Goal: Task Accomplishment & Management: Use online tool/utility

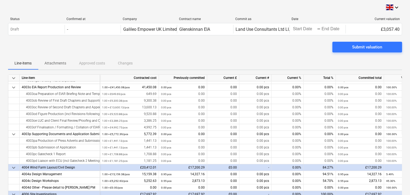
scroll to position [1093, 0]
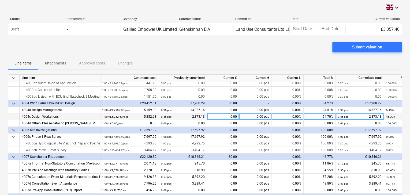
click at [230, 116] on div "0.00" at bounding box center [223, 117] width 32 height 7
type input "348.61"
click at [237, 55] on div "Submit valuation" at bounding box center [205, 49] width 394 height 15
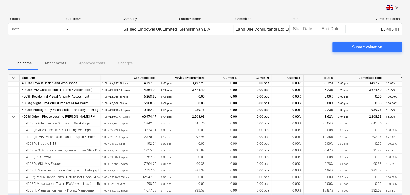
scroll to position [407, 0]
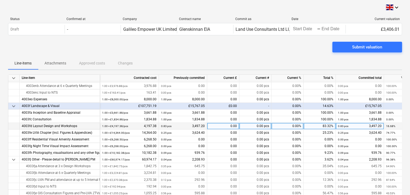
click at [228, 125] on div "0.00" at bounding box center [223, 126] width 32 height 7
type input "142.80"
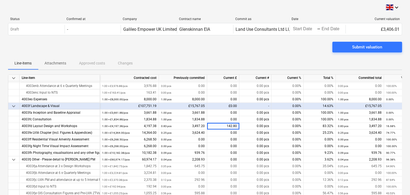
click at [226, 55] on div "Submit valuation" at bounding box center [205, 49] width 394 height 15
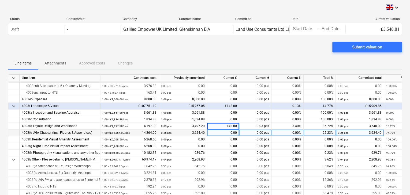
click at [229, 132] on div "0.00" at bounding box center [223, 133] width 32 height 7
type input "370.39"
click at [205, 55] on div "Submit valuation" at bounding box center [205, 49] width 394 height 15
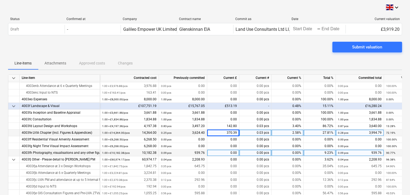
click at [231, 153] on div "0.00" at bounding box center [223, 153] width 32 height 7
type input "2400.83"
click at [233, 65] on div "Line-items Attachments Approved costs Changes" at bounding box center [205, 63] width 394 height 13
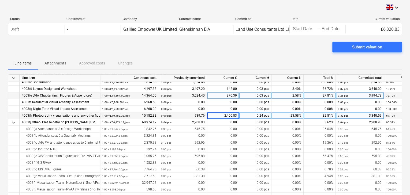
scroll to position [450, 0]
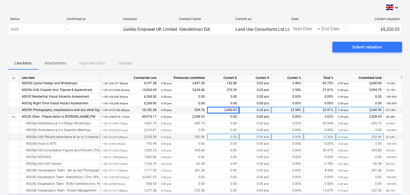
click at [232, 136] on div "0.00" at bounding box center [223, 137] width 32 height 7
type input "77.18"
click at [209, 53] on div "Submit valuation" at bounding box center [205, 49] width 394 height 15
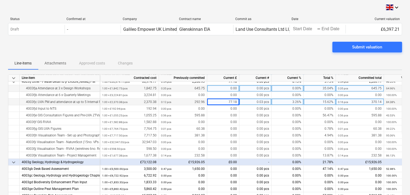
scroll to position [493, 0]
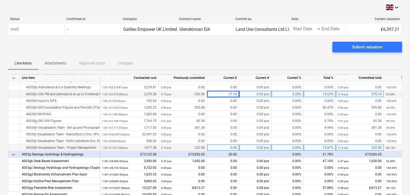
click at [230, 148] on div "0.00" at bounding box center [223, 147] width 32 height 7
type input "35.17"
click at [186, 46] on div "Submit valuation" at bounding box center [205, 49] width 394 height 15
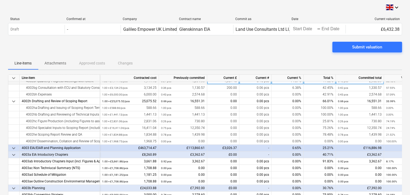
scroll to position [64, 0]
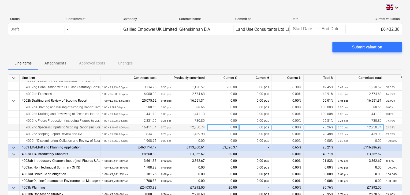
click at [230, 128] on div "0.00" at bounding box center [223, 127] width 32 height 7
type input "407.67"
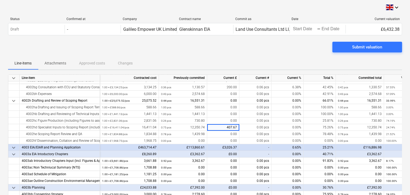
click at [224, 53] on div "Submit valuation" at bounding box center [205, 49] width 394 height 15
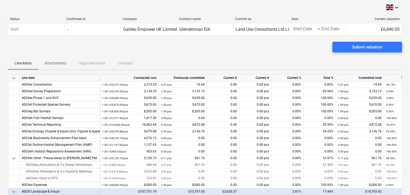
scroll to position [300, 0]
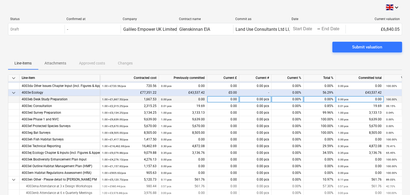
click at [228, 99] on div "0.00" at bounding box center [223, 99] width 32 height 7
type input "70.35"
click at [205, 52] on div "Submit valuation" at bounding box center [205, 49] width 394 height 15
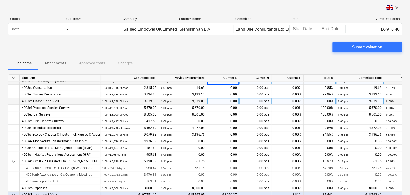
scroll to position [343, 0]
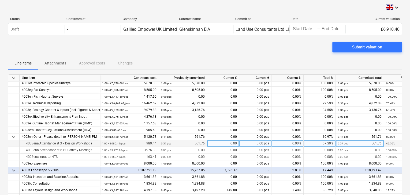
click at [221, 144] on div "0.00" at bounding box center [223, 143] width 32 height 7
type input "157.50"
click at [175, 58] on div "Line-items Attachments Approved costs Changes" at bounding box center [205, 63] width 394 height 13
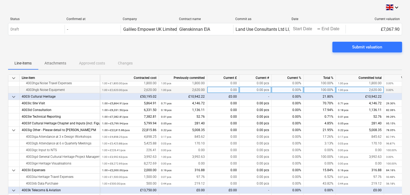
scroll to position [771, 0]
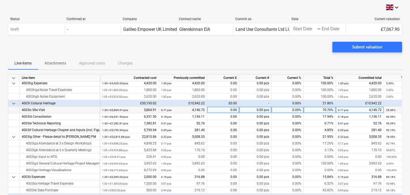
click at [221, 110] on div "0.00" at bounding box center [223, 110] width 32 height 7
type input "70.35"
click at [215, 46] on div "Submit valuation" at bounding box center [205, 49] width 394 height 15
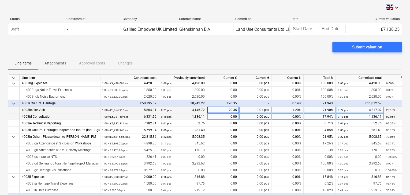
click at [227, 118] on div "0.00" at bounding box center [223, 117] width 32 height 7
type input "751.81"
click at [195, 55] on div "Submit valuation" at bounding box center [205, 49] width 394 height 15
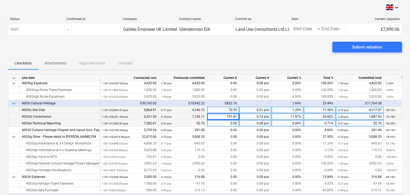
click at [224, 123] on div "0.00" at bounding box center [223, 123] width 32 height 7
type input "1758.76"
click at [186, 54] on div "Submit valuation" at bounding box center [205, 49] width 394 height 15
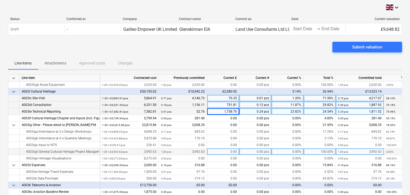
scroll to position [793, 0]
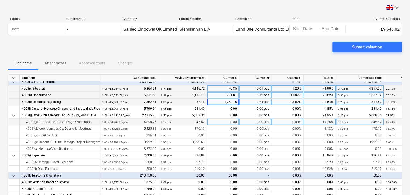
click at [231, 122] on div "0.00" at bounding box center [223, 122] width 32 height 7
type input "120.75"
click at [161, 51] on div "Submit valuation" at bounding box center [205, 49] width 394 height 15
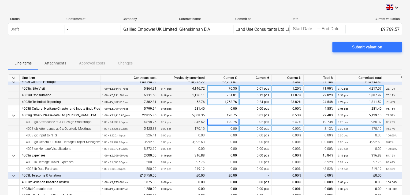
click at [224, 131] on div "0.00" at bounding box center [223, 129] width 32 height 7
type input "120.75"
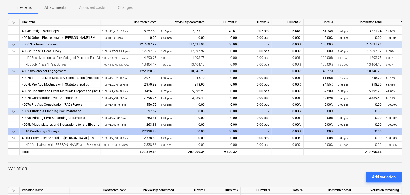
scroll to position [119, 0]
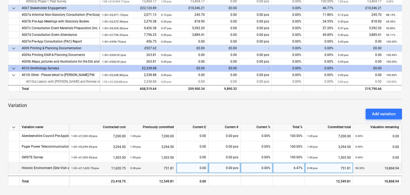
click at [189, 168] on div "0.00" at bounding box center [192, 168] width 28 height 11
type input "4189.43"
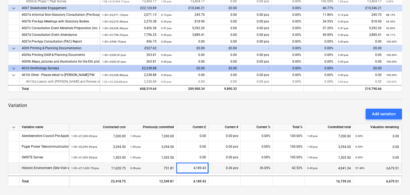
click at [206, 108] on div "Add variation" at bounding box center [205, 114] width 398 height 15
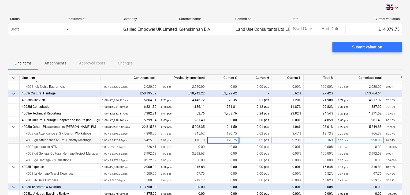
scroll to position [803, 0]
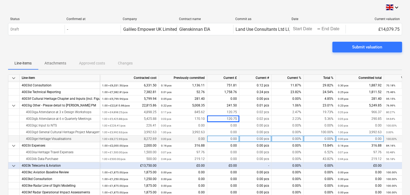
click at [228, 138] on div "0.00" at bounding box center [223, 139] width 32 height 7
type input "1487.76"
click at [234, 57] on div "Submit valuation" at bounding box center [205, 49] width 394 height 15
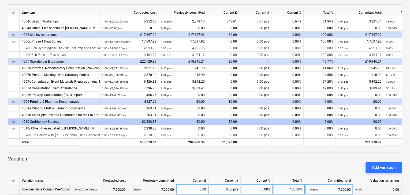
scroll to position [119, 0]
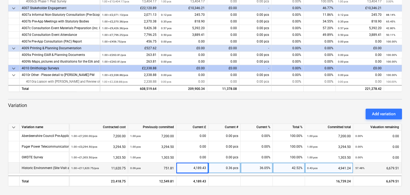
click at [196, 168] on div "4,189.43" at bounding box center [192, 168] width 28 height 11
type input "2701.67"
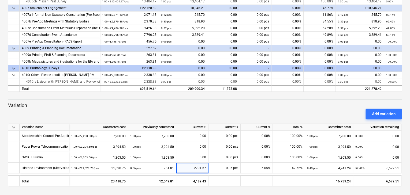
click at [179, 101] on div "keyboard_arrow_down Line-item Contracted cost Previously committed Current £ Cu…" at bounding box center [205, 71] width 394 height 231
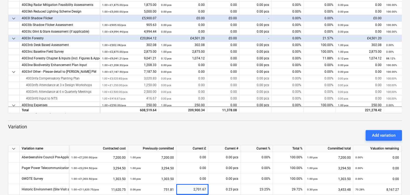
scroll to position [910, 0]
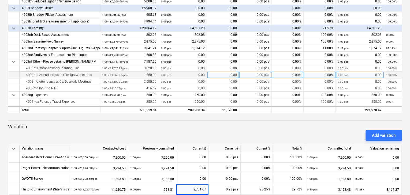
click at [227, 75] on div "0.00" at bounding box center [223, 75] width 32 height 7
type input "750"
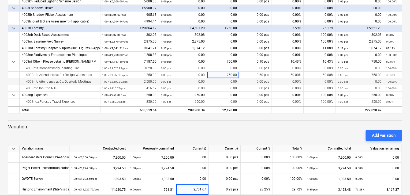
click at [223, 81] on div "0.00" at bounding box center [223, 81] width 32 height 7
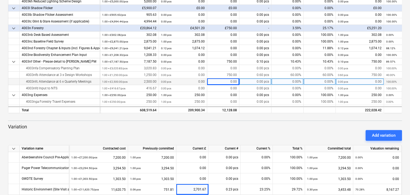
click at [228, 81] on div "0.00" at bounding box center [223, 81] width 32 height 7
type input "500"
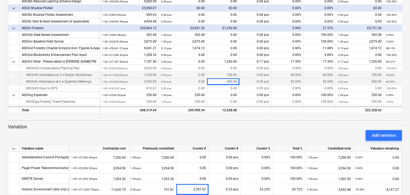
click at [229, 77] on div "750.00" at bounding box center [223, 75] width 32 height 7
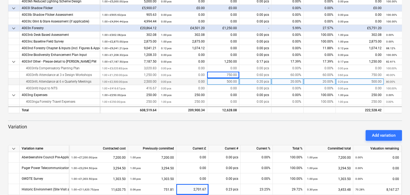
click at [226, 81] on div "500.00" at bounding box center [223, 81] width 32 height 7
type input "750"
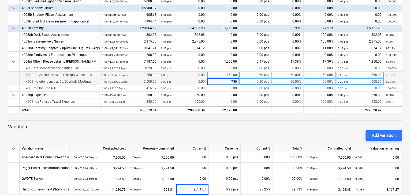
click at [227, 76] on div "750.00" at bounding box center [223, 75] width 32 height 7
click at [226, 75] on div "750.00" at bounding box center [223, 75] width 32 height 7
type input "900"
click at [228, 82] on div "750.00" at bounding box center [223, 81] width 32 height 7
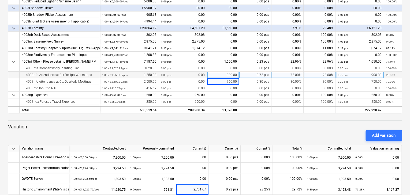
click at [226, 74] on div "900.00" at bounding box center [223, 75] width 32 height 7
type input "600"
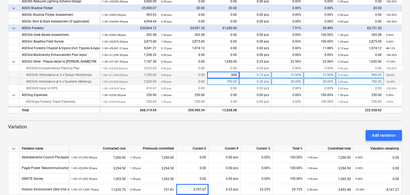
click at [226, 80] on div "750.00" at bounding box center [223, 81] width 32 height 7
type input "600"
click at [227, 76] on div "600.00" at bounding box center [223, 75] width 32 height 7
click at [225, 76] on div "600.00" at bounding box center [223, 75] width 32 height 7
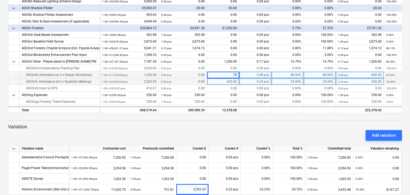
type input "750"
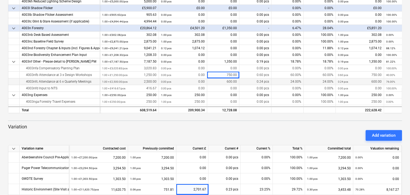
click at [226, 81] on div "600.00" at bounding box center [223, 81] width 32 height 7
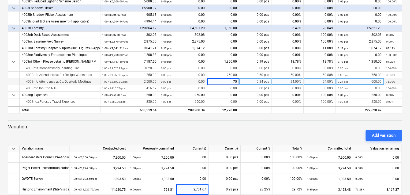
type input "750"
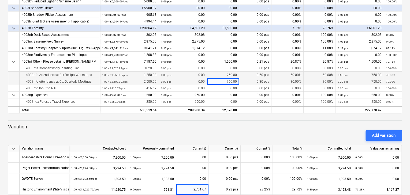
click at [226, 77] on div "750.00" at bounding box center [223, 75] width 32 height 7
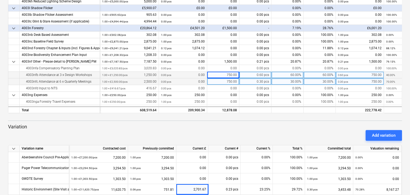
click at [224, 73] on div "750.00" at bounding box center [223, 75] width 32 height 7
click at [225, 80] on div "750.00" at bounding box center [223, 81] width 32 height 7
type input "900"
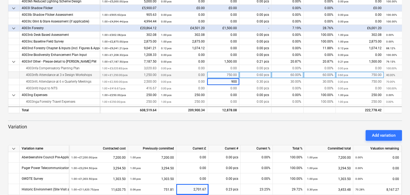
click at [228, 72] on div "750.00" at bounding box center [223, 75] width 32 height 7
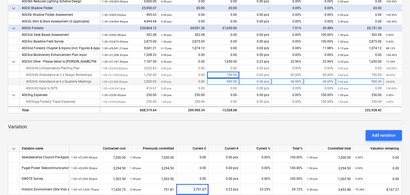
click at [226, 82] on div "900.00" at bounding box center [223, 81] width 32 height 7
type input "750"
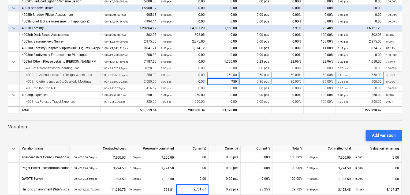
click at [227, 78] on div "750.00" at bounding box center [223, 75] width 32 height 7
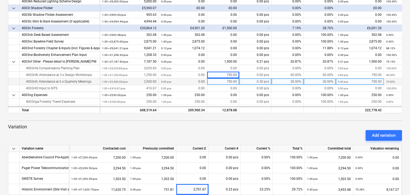
click at [227, 80] on div "750.00" at bounding box center [223, 81] width 32 height 7
type input "1000"
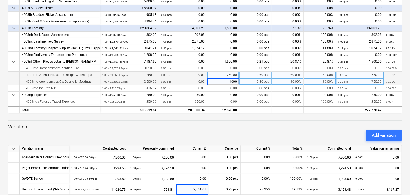
click at [227, 75] on div "750.00" at bounding box center [223, 75] width 32 height 7
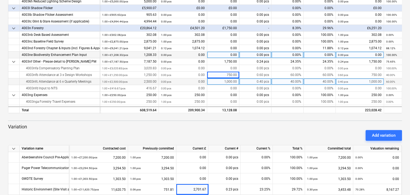
click at [230, 53] on div "0.00" at bounding box center [223, 55] width 32 height 7
type input "250"
click at [224, 130] on div "Add variation" at bounding box center [205, 135] width 398 height 15
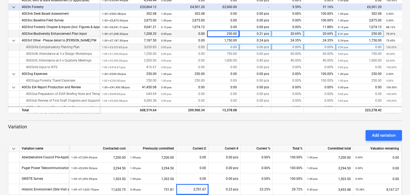
scroll to position [921, 0]
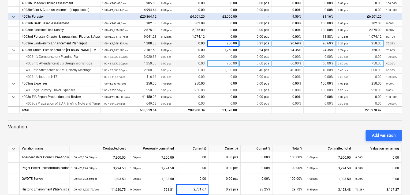
click at [221, 63] on div "750.00" at bounding box center [223, 63] width 32 height 7
type input "1000"
click at [235, 122] on div "keyboard_arrow_down Line-item Contracted cost Previously committed Current £ Cu…" at bounding box center [205, 92] width 394 height 231
click at [228, 63] on div "1,000.00" at bounding box center [223, 63] width 32 height 7
type input "800"
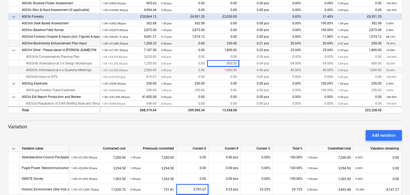
click at [227, 69] on div "1,000.00" at bounding box center [223, 70] width 32 height 7
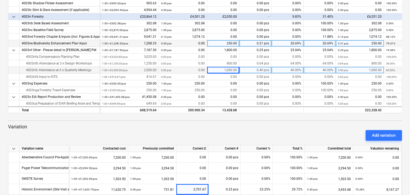
click at [223, 69] on div "1,000.00" at bounding box center [223, 70] width 32 height 7
type input "1250"
click at [229, 129] on div "Add variation" at bounding box center [205, 135] width 398 height 15
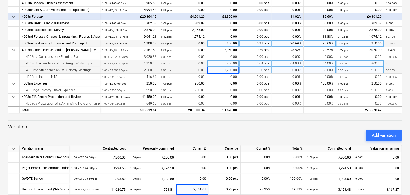
click at [232, 61] on div "800.00" at bounding box center [223, 63] width 32 height 7
click at [234, 62] on input "800" at bounding box center [223, 63] width 32 height 6
type input "818.33"
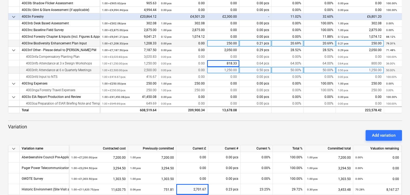
click at [246, 116] on div at bounding box center [205, 116] width 394 height 4
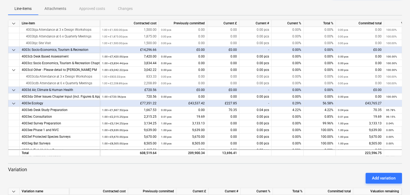
scroll to position [236, 0]
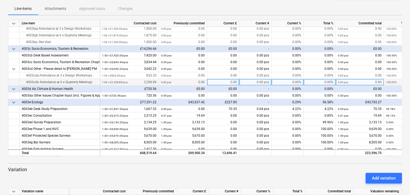
click at [228, 81] on div "0.00" at bounding box center [223, 82] width 32 height 7
type input "5"
type input "250"
drag, startPoint x: 231, startPoint y: 81, endPoint x: 238, endPoint y: 81, distance: 6.4
click at [238, 81] on input "250" at bounding box center [223, 82] width 32 height 6
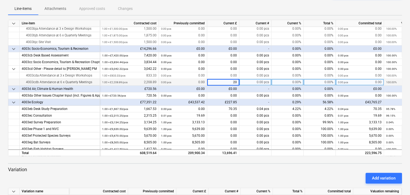
type input "200"
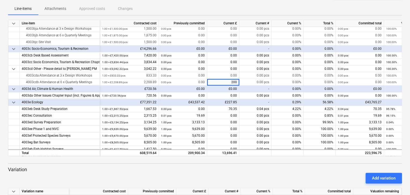
click at [287, 9] on div "Line-items Attachments Approved costs Changes" at bounding box center [205, 8] width 394 height 13
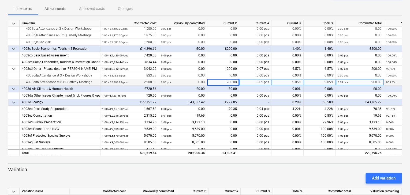
click at [229, 80] on div "200.00" at bounding box center [223, 82] width 32 height 7
type input "208.89"
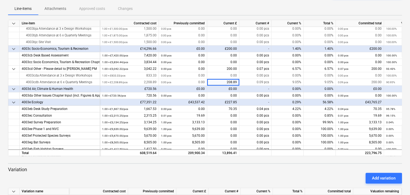
click at [241, 7] on div "Line-items Attachments Approved costs Changes" at bounding box center [205, 8] width 394 height 13
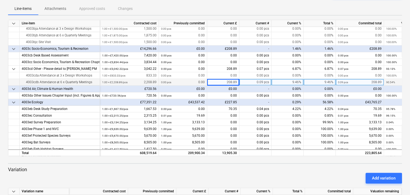
click at [226, 80] on div "208.89" at bounding box center [223, 82] width 32 height 7
type input "423.4"
click at [230, 8] on div "Line-items Attachments Approved costs Changes" at bounding box center [205, 8] width 394 height 13
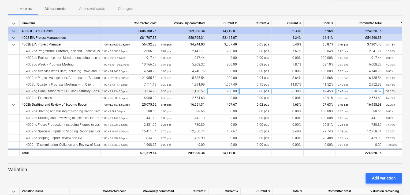
scroll to position [21, 0]
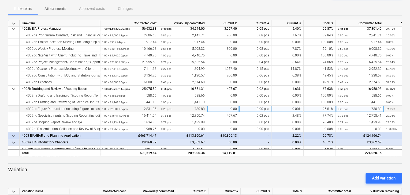
click at [223, 108] on div "0.00" at bounding box center [223, 109] width 32 height 7
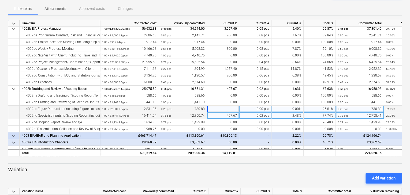
click at [227, 114] on div "407.67" at bounding box center [223, 115] width 32 height 7
click at [226, 108] on div "0.00" at bounding box center [223, 109] width 32 height 7
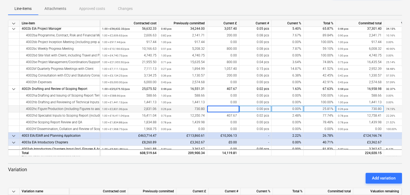
click at [47, 109] on div "4002hc Figure Production (including Figures to assist with Consultation)" at bounding box center [60, 109] width 76 height 7
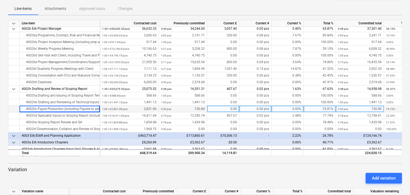
click at [221, 108] on div "0.00" at bounding box center [223, 109] width 32 height 7
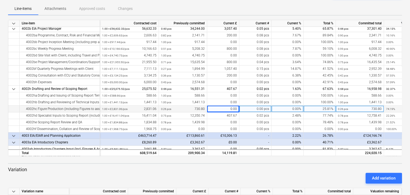
click at [227, 109] on div "0.00" at bounding box center [223, 109] width 32 height 7
type input "1320.65"
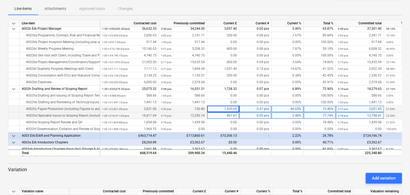
click at [216, 113] on div "407.67" at bounding box center [223, 115] width 32 height 7
type input "2507.17"
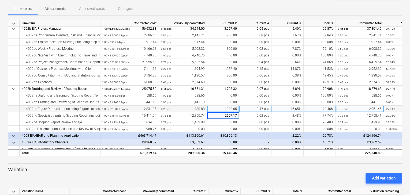
click at [260, 172] on div "Add variation" at bounding box center [205, 178] width 398 height 15
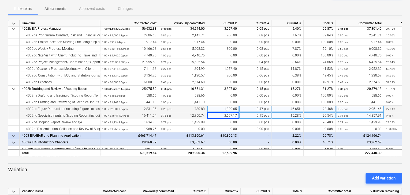
click at [225, 115] on div "2,507.17" at bounding box center [223, 115] width 32 height 7
type input "3652.63"
click at [216, 2] on div "Line-items Attachments Approved costs Changes" at bounding box center [205, 8] width 394 height 13
click at [225, 117] on div "3,652.63" at bounding box center [223, 115] width 32 height 7
type input "4060.3"
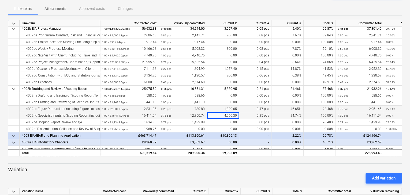
click at [263, 168] on p "Variation" at bounding box center [205, 170] width 394 height 6
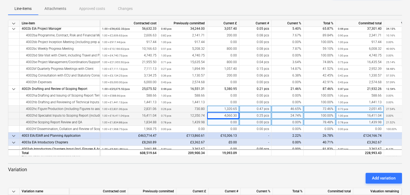
click at [222, 123] on div "0.00" at bounding box center [223, 122] width 32 height 7
type input "394.9"
click at [216, 170] on p "Variation" at bounding box center [205, 170] width 394 height 6
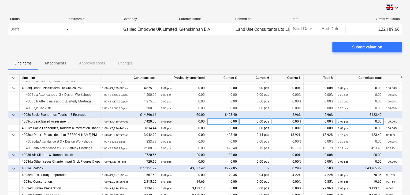
scroll to position [246, 0]
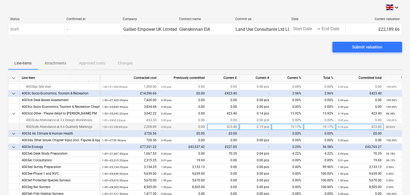
click at [223, 127] on div "423.40" at bounding box center [223, 127] width 32 height 7
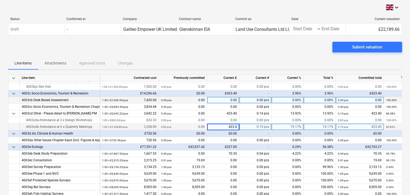
click at [229, 100] on div "0.00" at bounding box center [223, 100] width 32 height 7
type input "459.64"
click at [235, 60] on div "Line-items Attachments Approved costs Changes" at bounding box center [205, 63] width 394 height 13
click at [226, 61] on div "Line-items Attachments Approved costs Changes" at bounding box center [205, 63] width 394 height 13
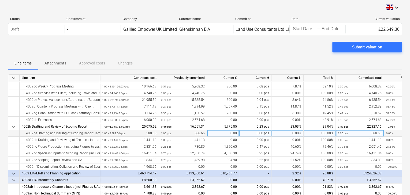
scroll to position [43, 0]
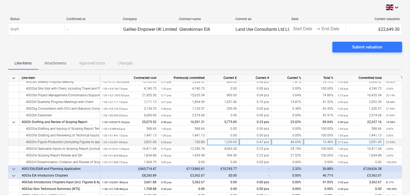
click at [221, 141] on div "1,320.65" at bounding box center [223, 142] width 32 height 7
type input "1358.18"
click at [257, 51] on div "Submit valuation" at bounding box center [205, 49] width 394 height 15
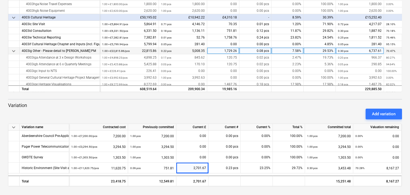
scroll to position [760, 0]
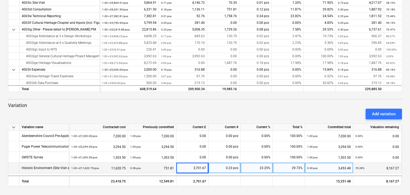
click at [193, 169] on div "2,701.67" at bounding box center [192, 168] width 28 height 11
type input "3094.11"
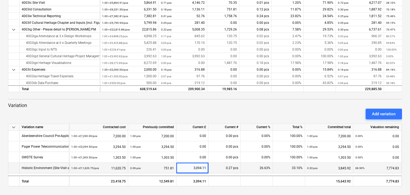
click at [204, 113] on div "Add variation" at bounding box center [205, 114] width 398 height 15
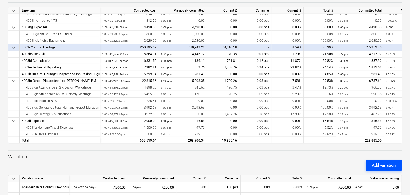
scroll to position [0, 0]
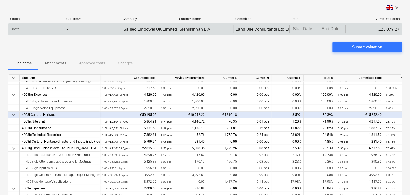
click at [328, 27] on body "keyboard_arrow_down Status Confirmed at Company Contract name Commit as Date Cu…" at bounding box center [205, 97] width 410 height 195
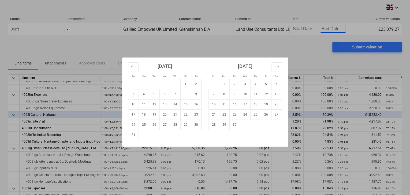
click at [294, 26] on div "Su Mo Tu We Th Fr Sa Su Mo Tu We Th Fr Sa [DATE] 1 2 3 4 5 6 7 8 9 10 11 12 13 …" at bounding box center [205, 97] width 410 height 195
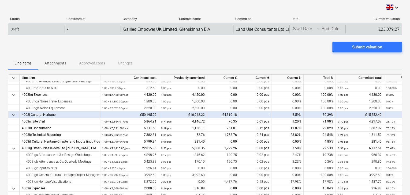
click at [301, 29] on body "keyboard_arrow_down Status Confirmed at Company Contract name Commit as Date Cu…" at bounding box center [205, 97] width 410 height 195
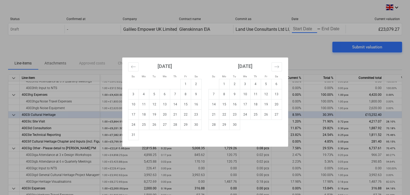
click at [333, 27] on div "Su Mo Tu We Th Fr Sa Su Mo Tu We Th Fr Sa [DATE] 1 2 3 4 5 6 7 8 9 10 11 12 13 …" at bounding box center [205, 97] width 410 height 195
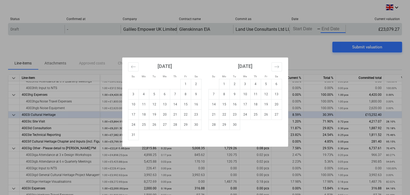
click at [328, 28] on body "keyboard_arrow_down Status Confirmed at Company Contract name Commit as Date Cu…" at bounding box center [205, 97] width 410 height 195
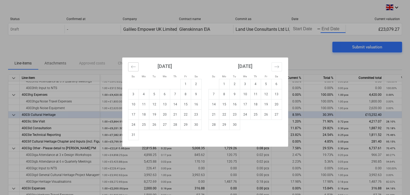
click at [133, 62] on div "[DATE] 1 2 3 4 5 6 7 8 9 10 11 12 13 14 15 16 17 18 19 20 21 22 23 24 25 26 27 …" at bounding box center [205, 102] width 166 height 89
click at [133, 64] on icon "Move backward to switch to the previous month." at bounding box center [133, 66] width 5 height 5
click at [133, 67] on icon "Move backward to switch to the previous month." at bounding box center [133, 66] width 5 height 5
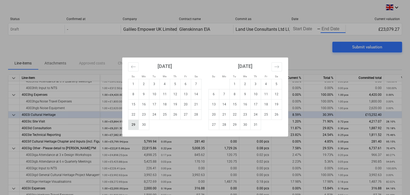
click at [134, 127] on td "29" at bounding box center [133, 125] width 10 height 10
type input "[DATE]"
click at [298, 28] on div "Su Mo Tu We Th Fr Sa Su Mo Tu We Th Fr Sa [DATE] 1 2 3 4 5 6 7 8 9 10 11 12 13 …" at bounding box center [205, 97] width 410 height 195
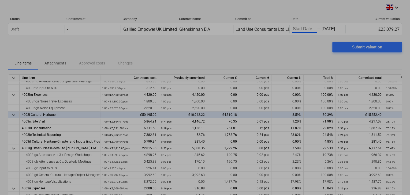
click at [297, 29] on body "keyboard_arrow_down Status Confirmed at Company Contract name Commit as Date Cu…" at bounding box center [205, 97] width 410 height 195
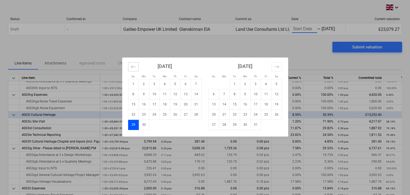
click at [133, 67] on icon "Move backward to switch to the previous month." at bounding box center [133, 66] width 5 height 5
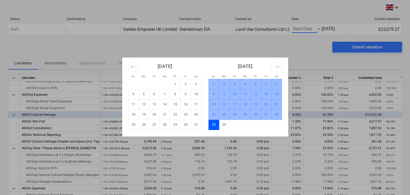
click at [212, 83] on td "1" at bounding box center [213, 84] width 10 height 10
type input "[DATE]"
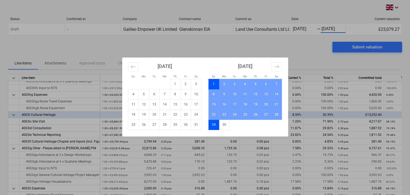
click at [292, 44] on div "Su Mo Tu We Th Fr Sa Su Mo Tu We Th Fr Sa [DATE] 1 2 3 4 5 6 7 8 9 10 11 12 13 …" at bounding box center [205, 97] width 410 height 195
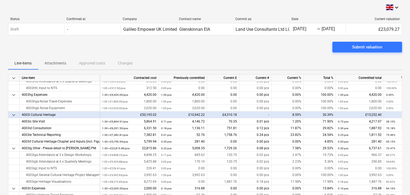
click at [295, 28] on body "keyboard_arrow_down Status Confirmed at Company Contract name Commit as Date Cu…" at bounding box center [205, 97] width 410 height 195
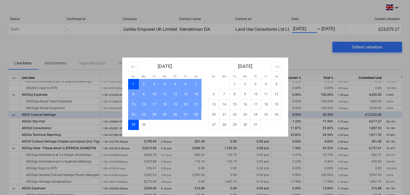
click at [205, 51] on div "Su Mo Tu We Th Fr Sa Su Mo Tu We Th Fr Sa [DATE] 1 2 3 4 5 6 7 8 9 10 11 12 13 …" at bounding box center [205, 97] width 410 height 195
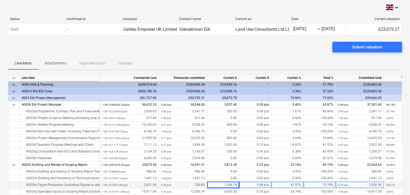
click at [137, 52] on div "Submit valuation" at bounding box center [205, 49] width 394 height 15
